Goal: Task Accomplishment & Management: Use online tool/utility

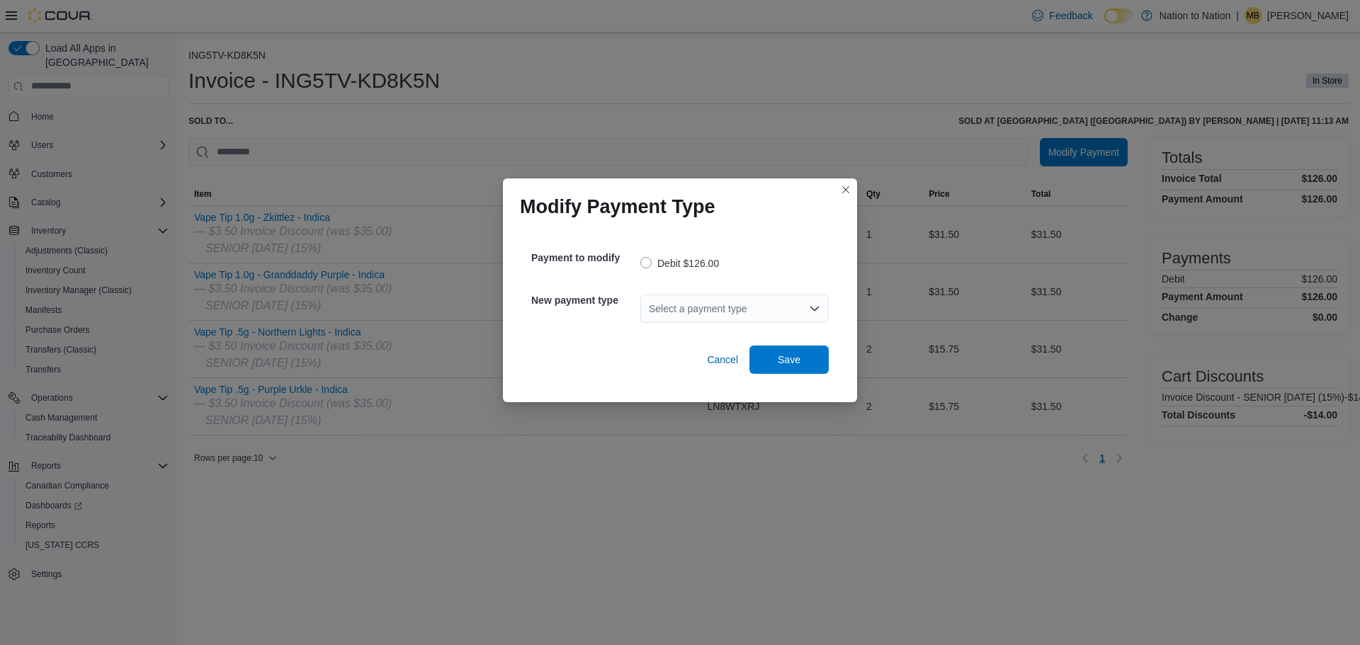
drag, startPoint x: 760, startPoint y: 295, endPoint x: 760, endPoint y: 308, distance: 12.8
click at [760, 305] on div "Select a payment type" at bounding box center [734, 309] width 188 height 28
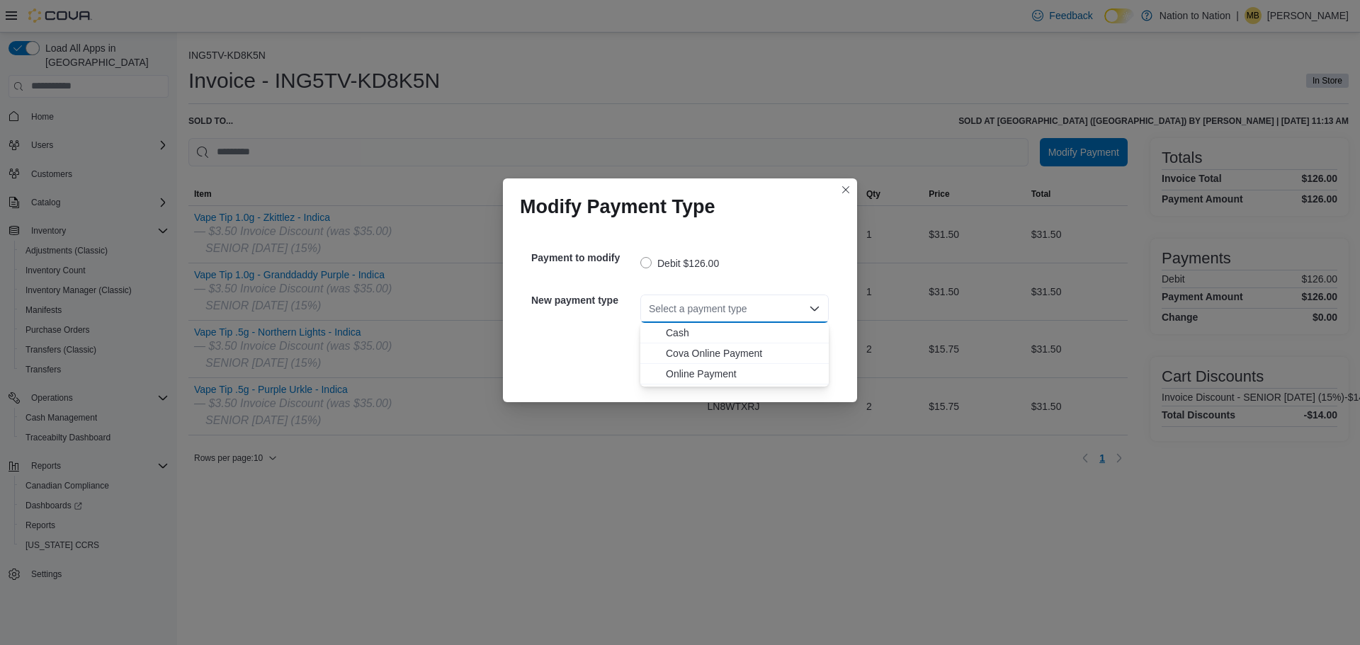
click at [759, 310] on div "Select a payment type" at bounding box center [734, 309] width 188 height 28
drag, startPoint x: 718, startPoint y: 331, endPoint x: 742, endPoint y: 337, distance: 24.7
click at [721, 332] on span "Cash" at bounding box center [743, 333] width 154 height 14
click at [796, 355] on span "Save" at bounding box center [789, 359] width 23 height 14
